Goal: Task Accomplishment & Management: Use online tool/utility

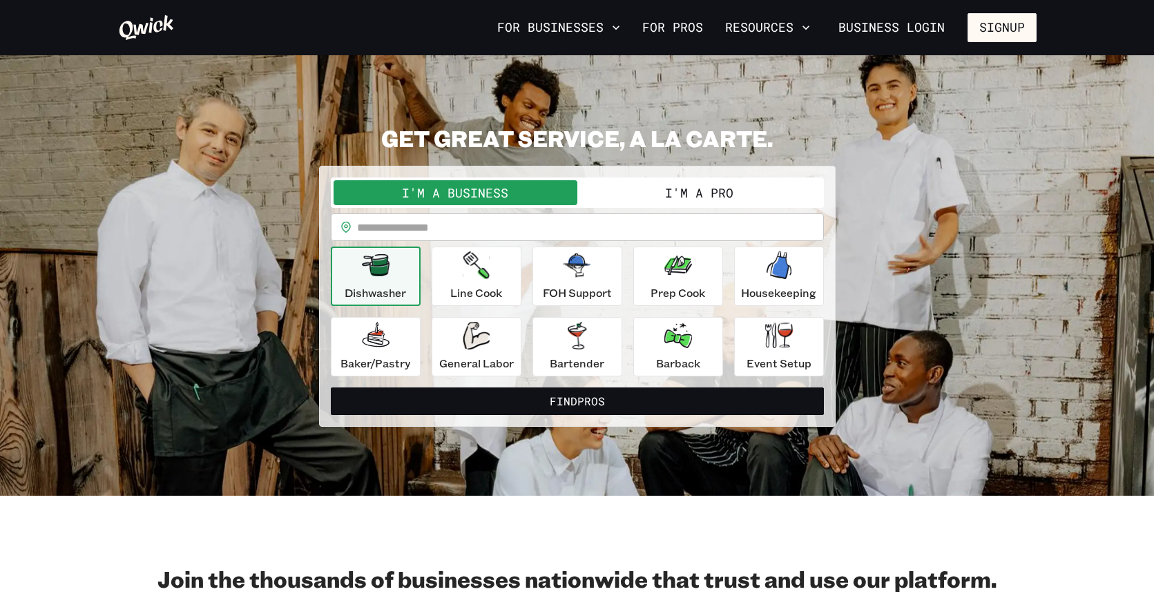
click at [665, 191] on button "I'm a Pro" at bounding box center [699, 192] width 244 height 25
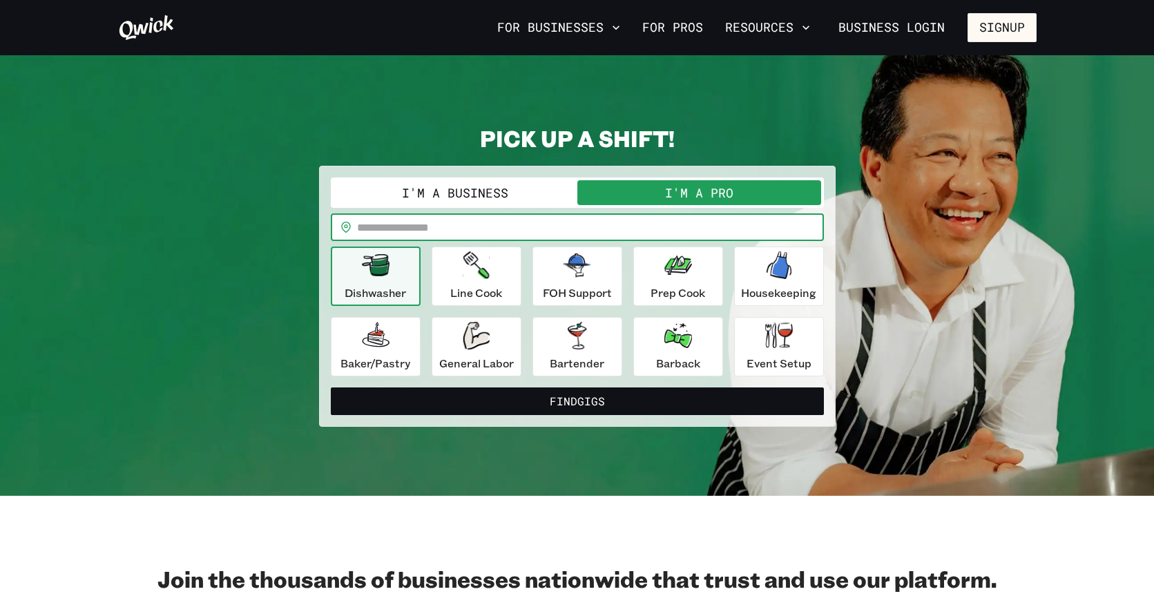
click at [421, 226] on input "text" at bounding box center [590, 227] width 467 height 28
type input "*****"
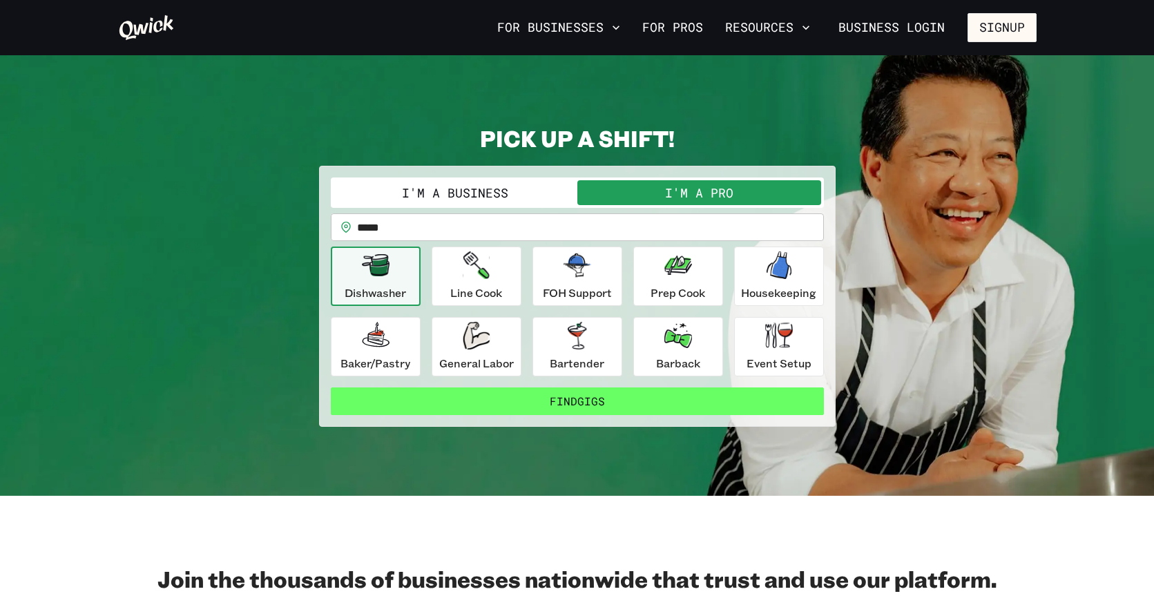
click at [594, 399] on button "Find Gigs" at bounding box center [577, 401] width 493 height 28
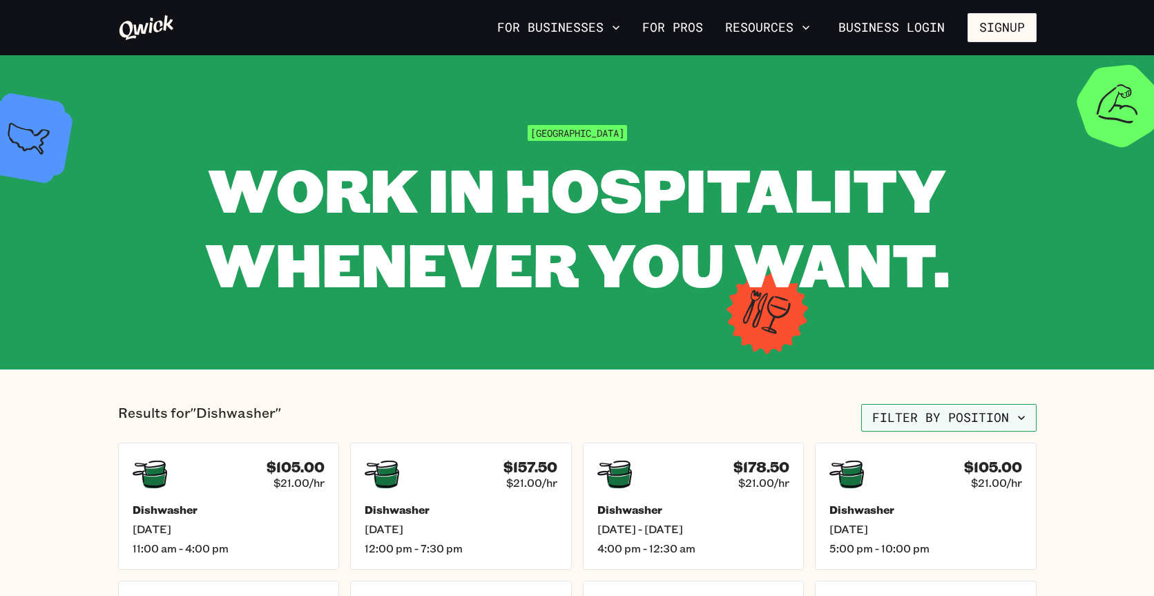
click at [1022, 416] on icon "button" at bounding box center [1022, 418] width 14 height 14
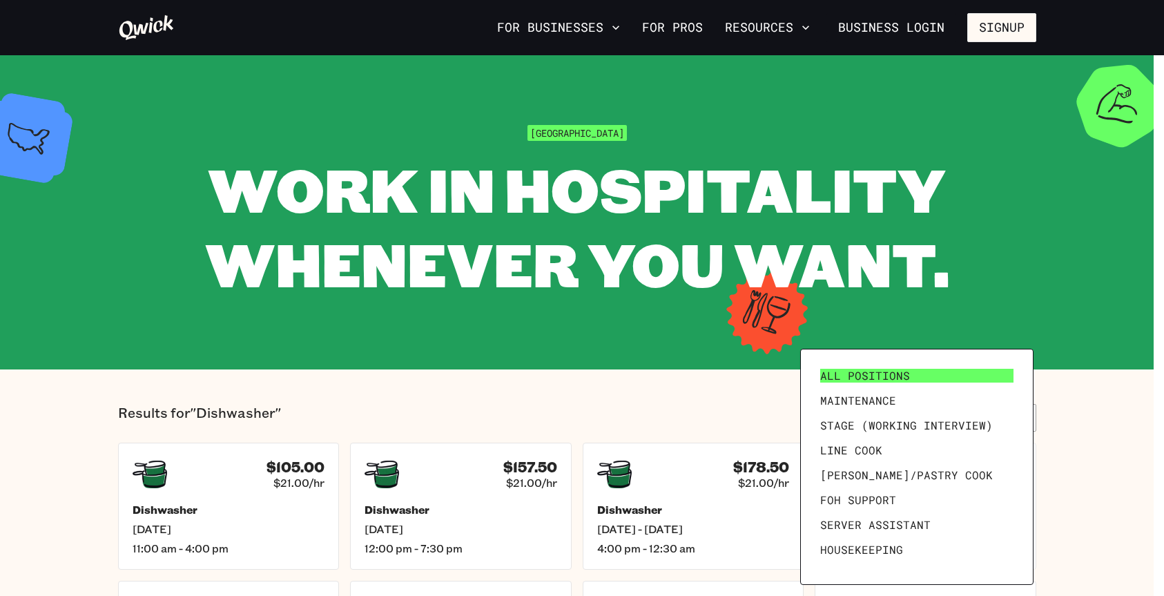
click at [915, 381] on link "All Positions" at bounding box center [917, 375] width 204 height 25
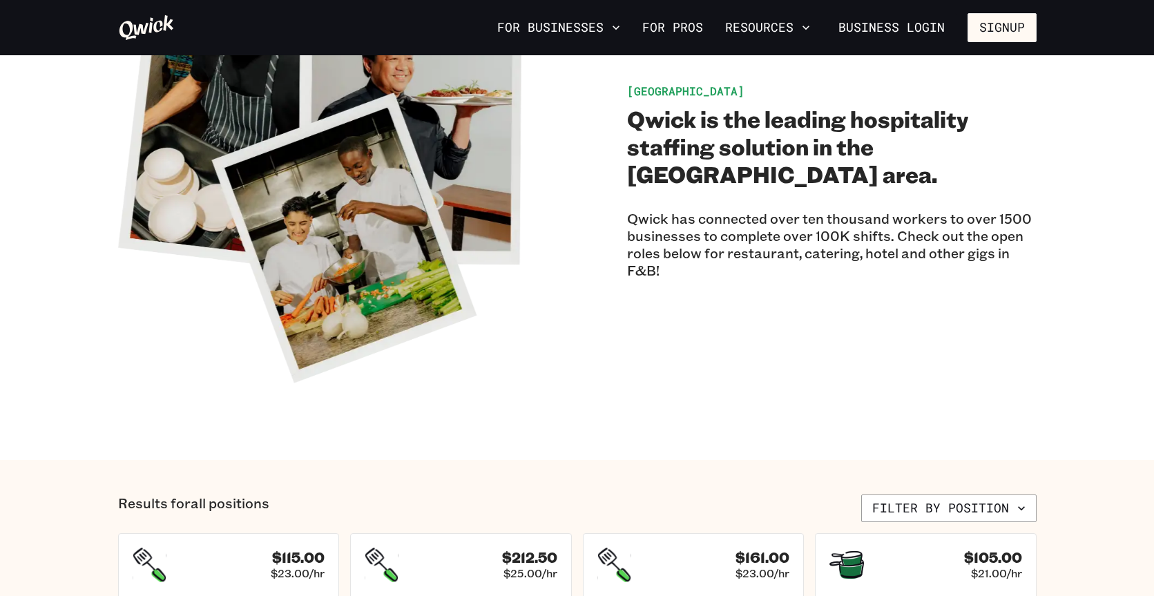
scroll to position [138, 0]
